Goal: Transaction & Acquisition: Purchase product/service

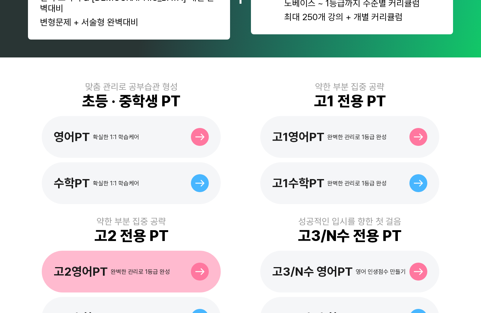
scroll to position [203, 0]
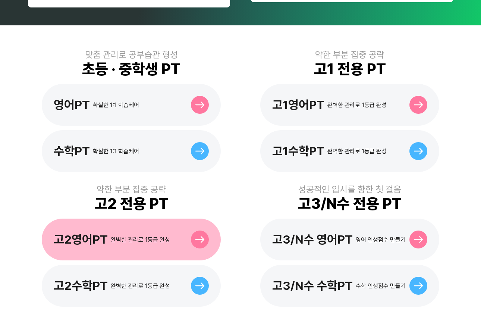
click at [131, 236] on div "완벽한 관리로 1등급 완성" at bounding box center [140, 239] width 59 height 7
